Goal: Navigation & Orientation: Find specific page/section

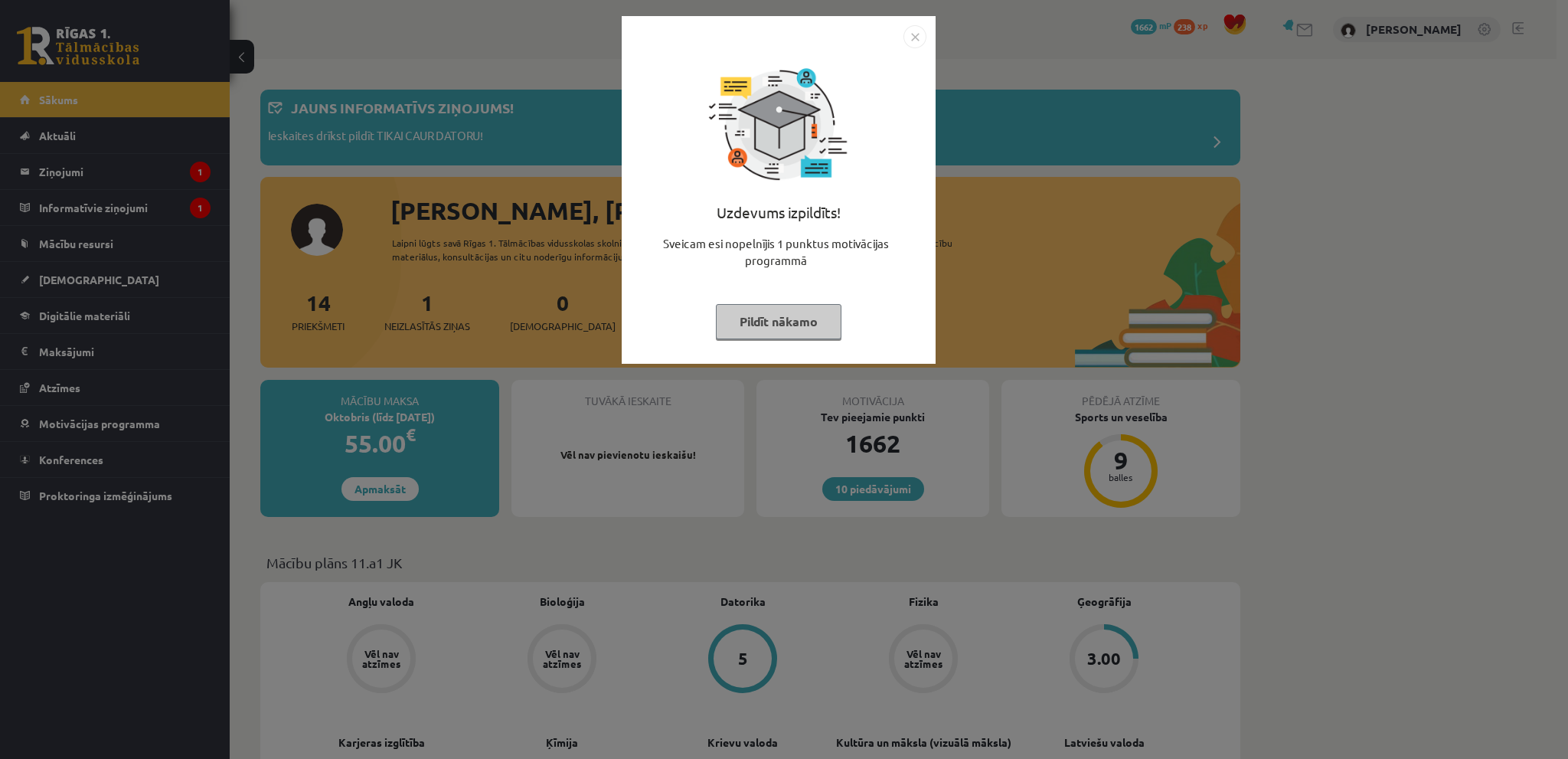
click at [915, 35] on img "Close" at bounding box center [914, 36] width 23 height 23
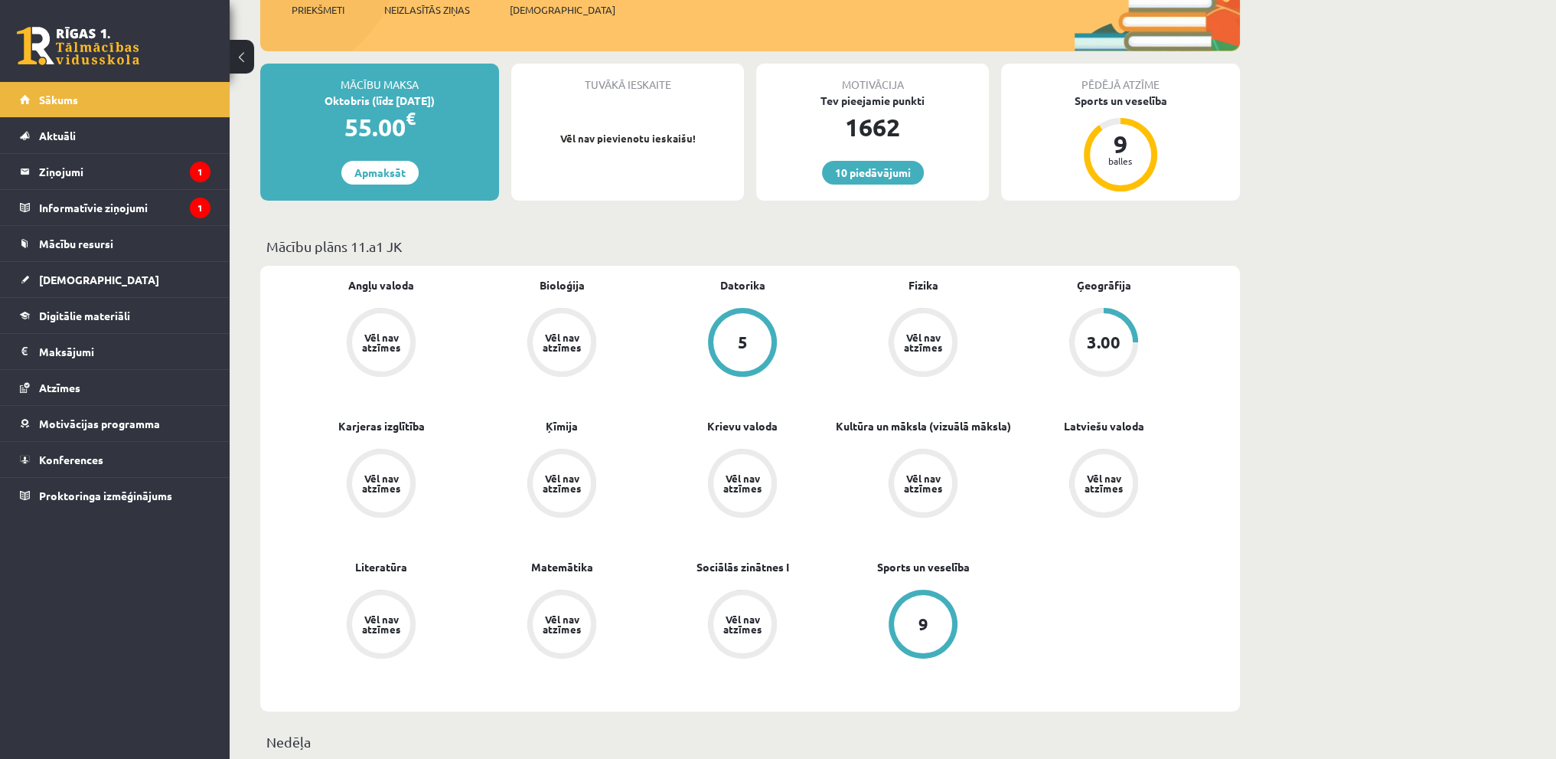
scroll to position [383, 0]
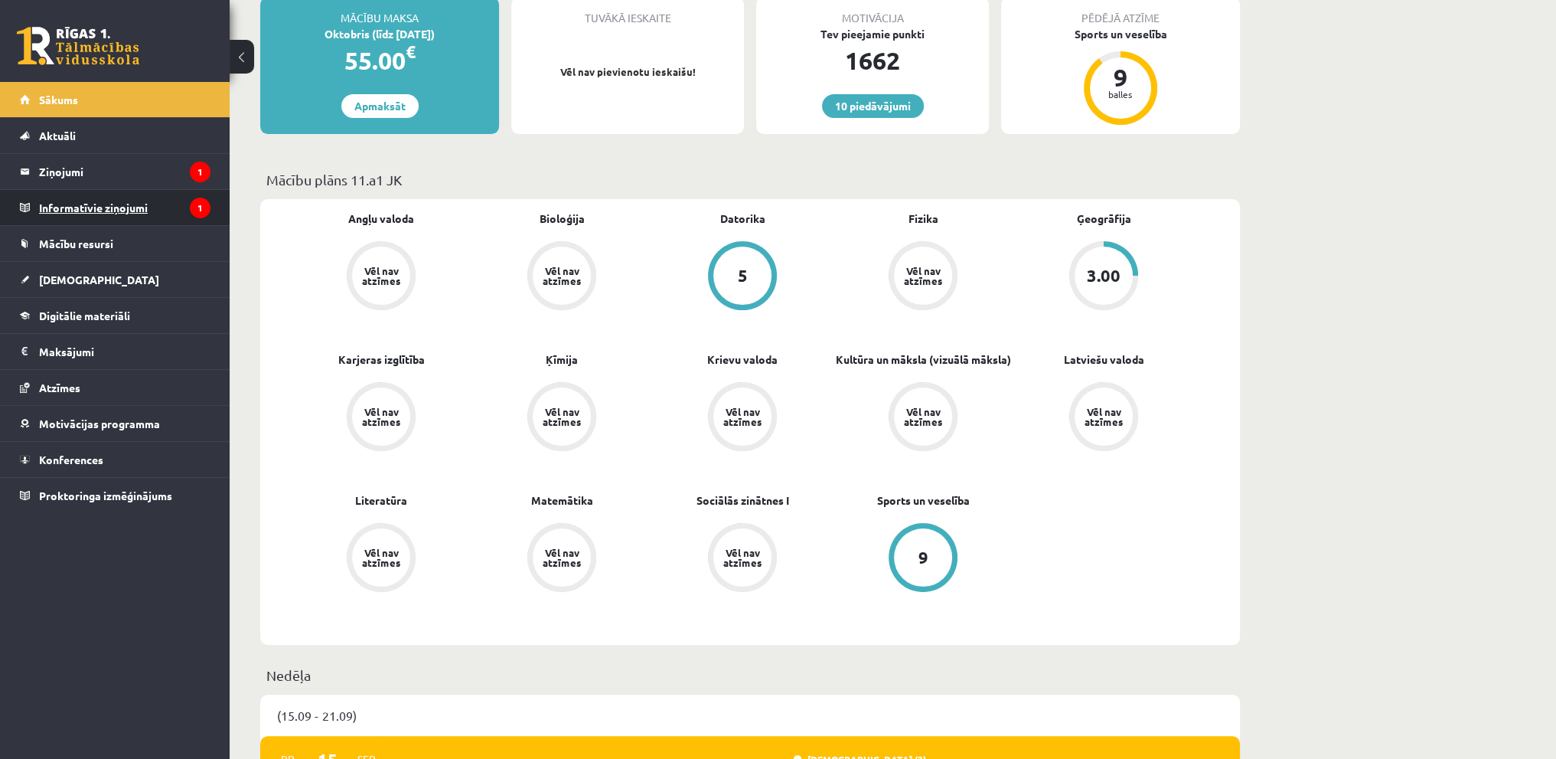
click at [105, 210] on legend "Informatīvie ziņojumi 1" at bounding box center [124, 207] width 171 height 35
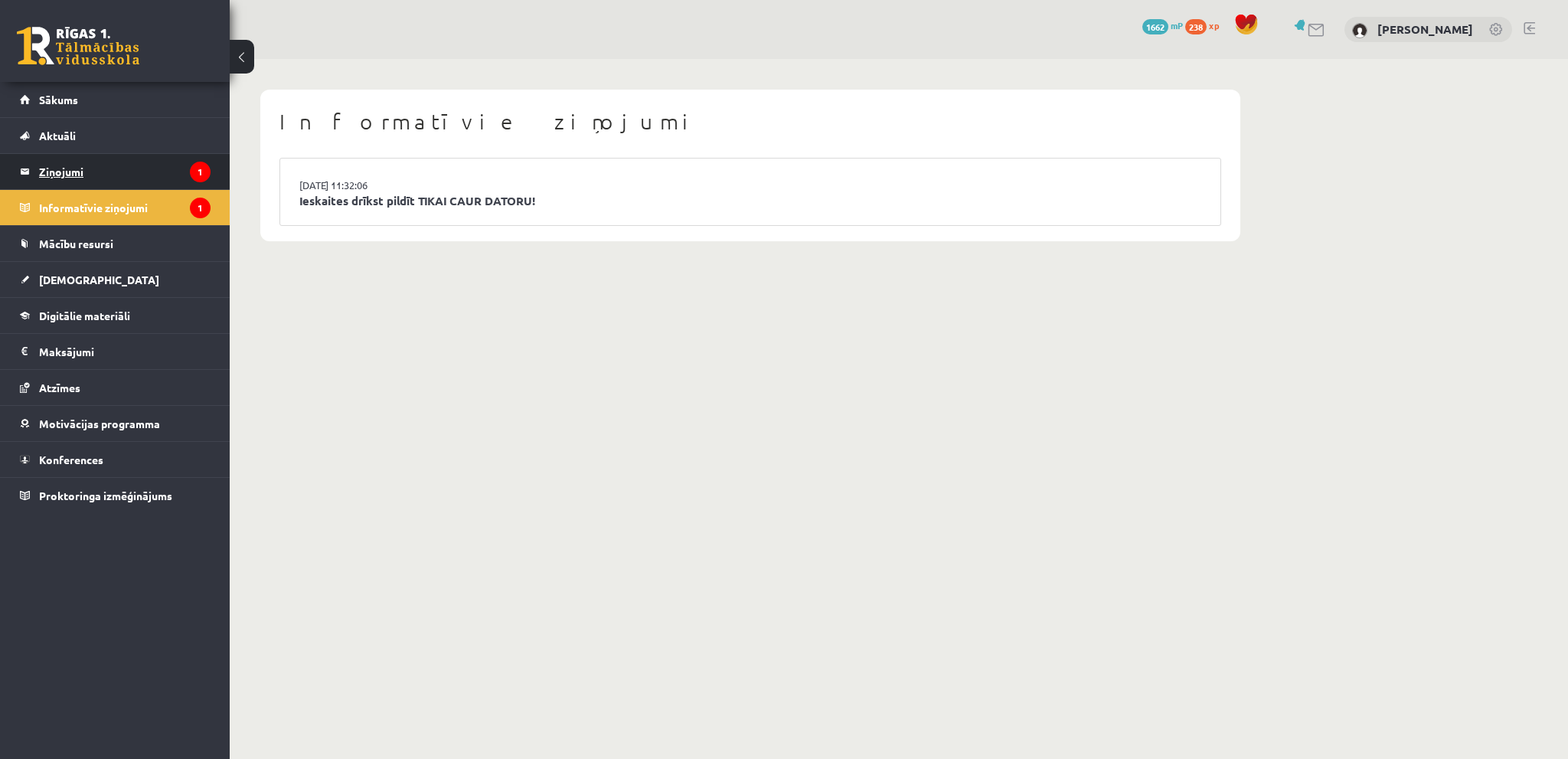
click at [58, 174] on legend "Ziņojumi 1" at bounding box center [124, 171] width 171 height 35
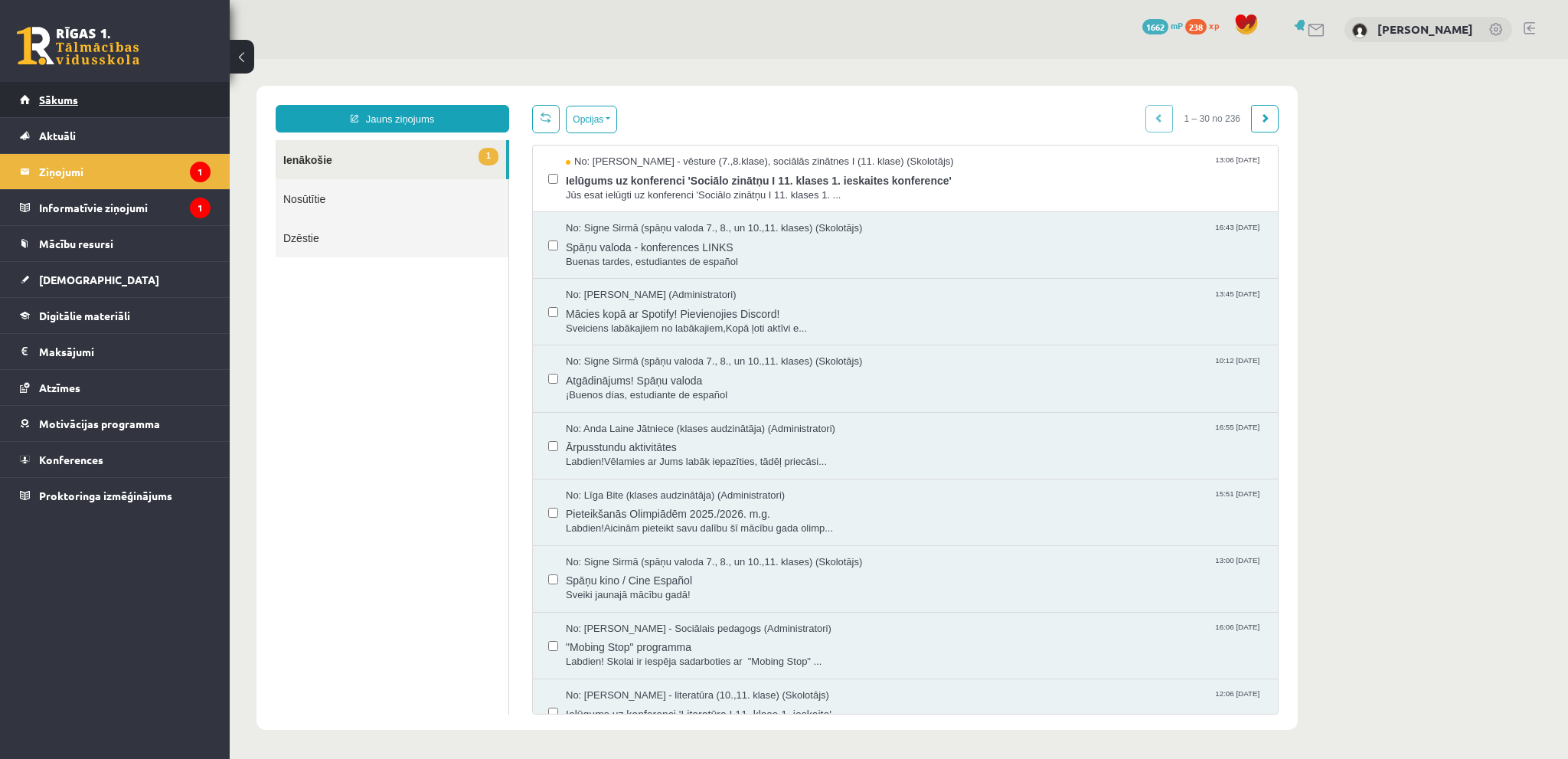
click at [72, 102] on span "Sākums" at bounding box center [58, 100] width 39 height 14
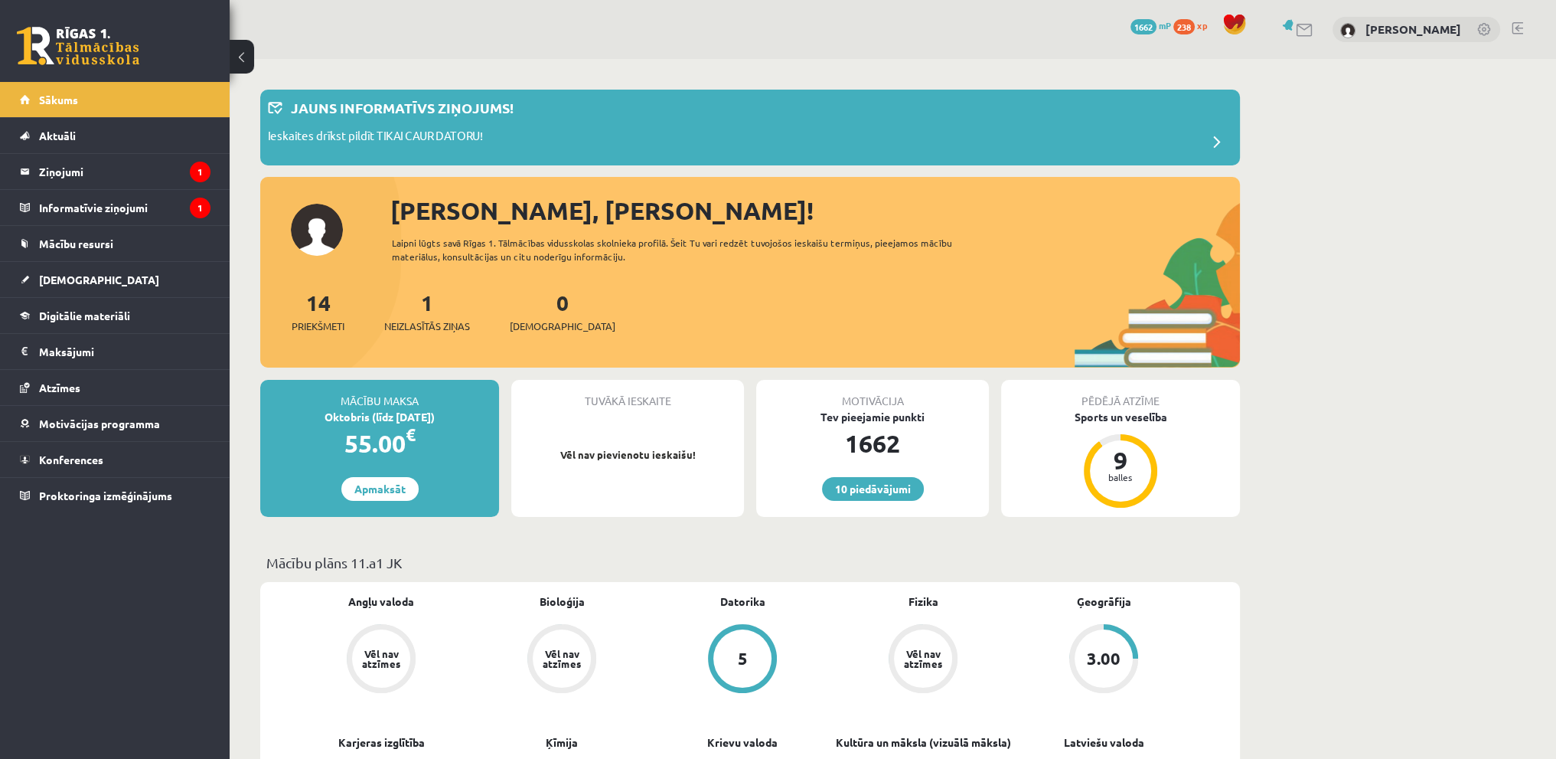
click at [1522, 28] on link at bounding box center [1517, 28] width 11 height 12
